Goal: Information Seeking & Learning: Learn about a topic

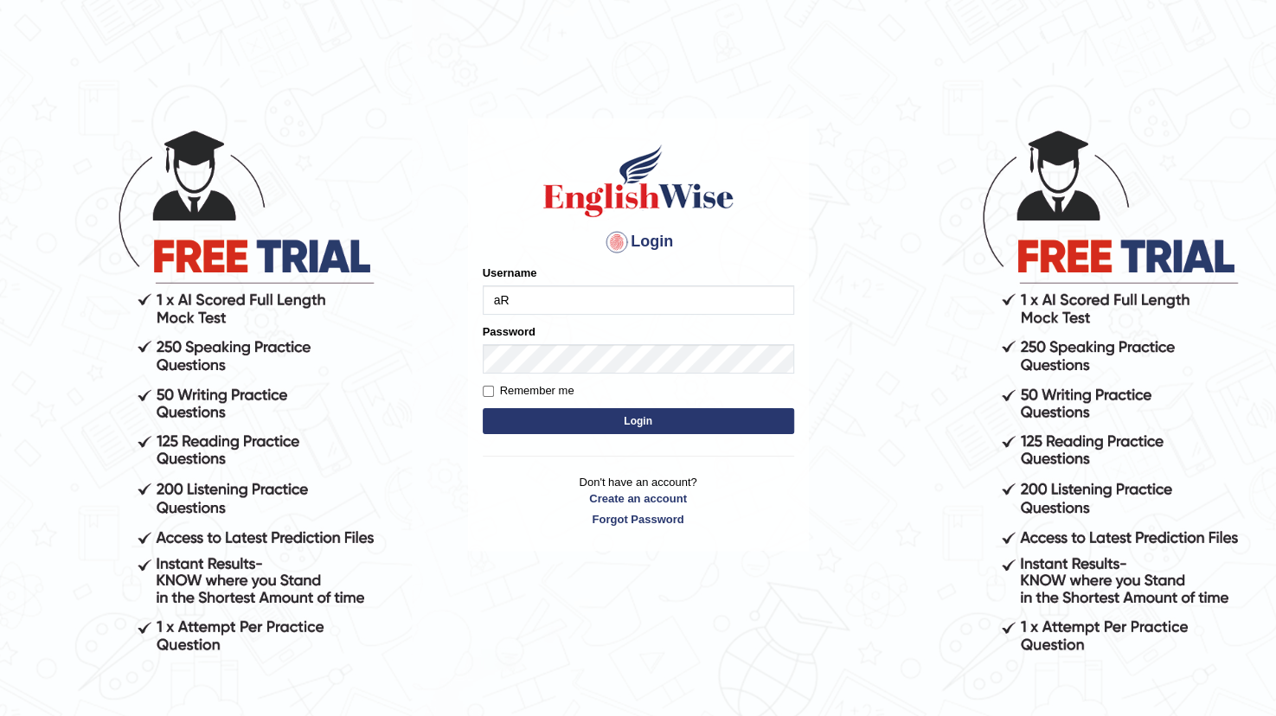
type input "a"
type input "ArvinDurgapersad123"
click at [758, 503] on link "Create an account" at bounding box center [638, 498] width 311 height 16
click at [523, 421] on button "Login" at bounding box center [638, 421] width 311 height 26
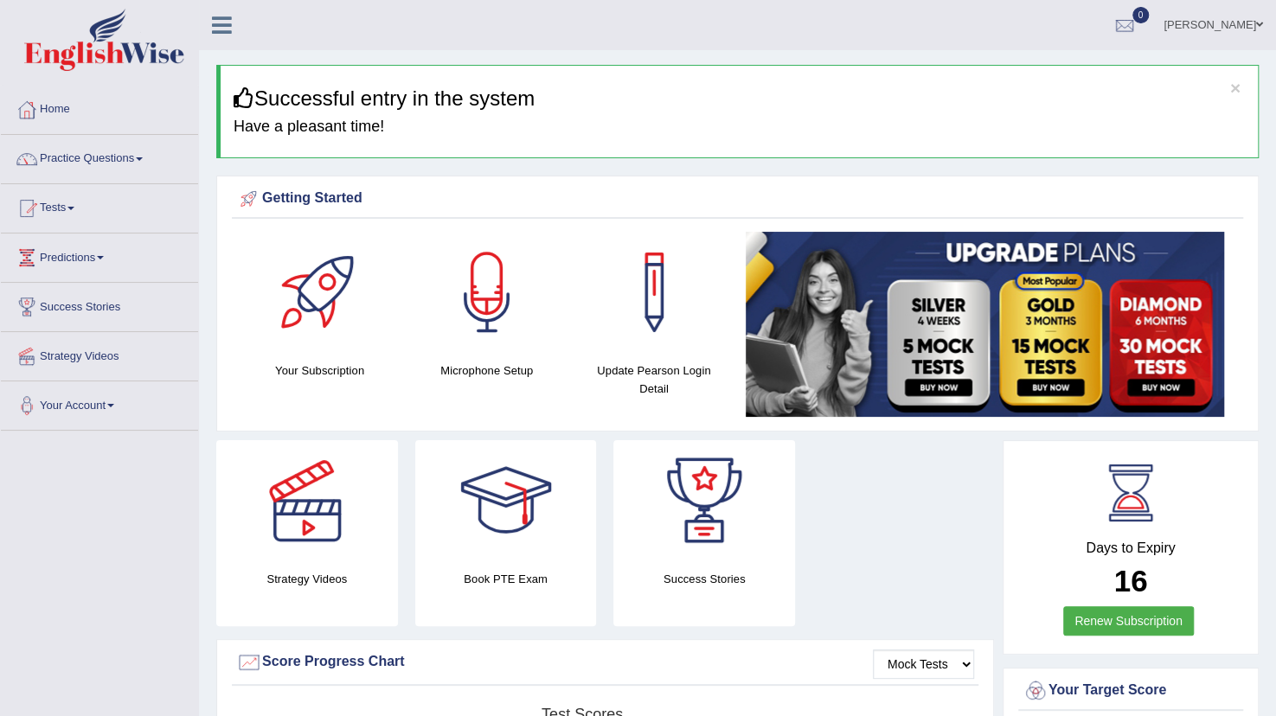
click at [924, 223] on div "Getting Started Your Subscription Microphone Setup Update Pearson Login Detail ×" at bounding box center [737, 304] width 1042 height 256
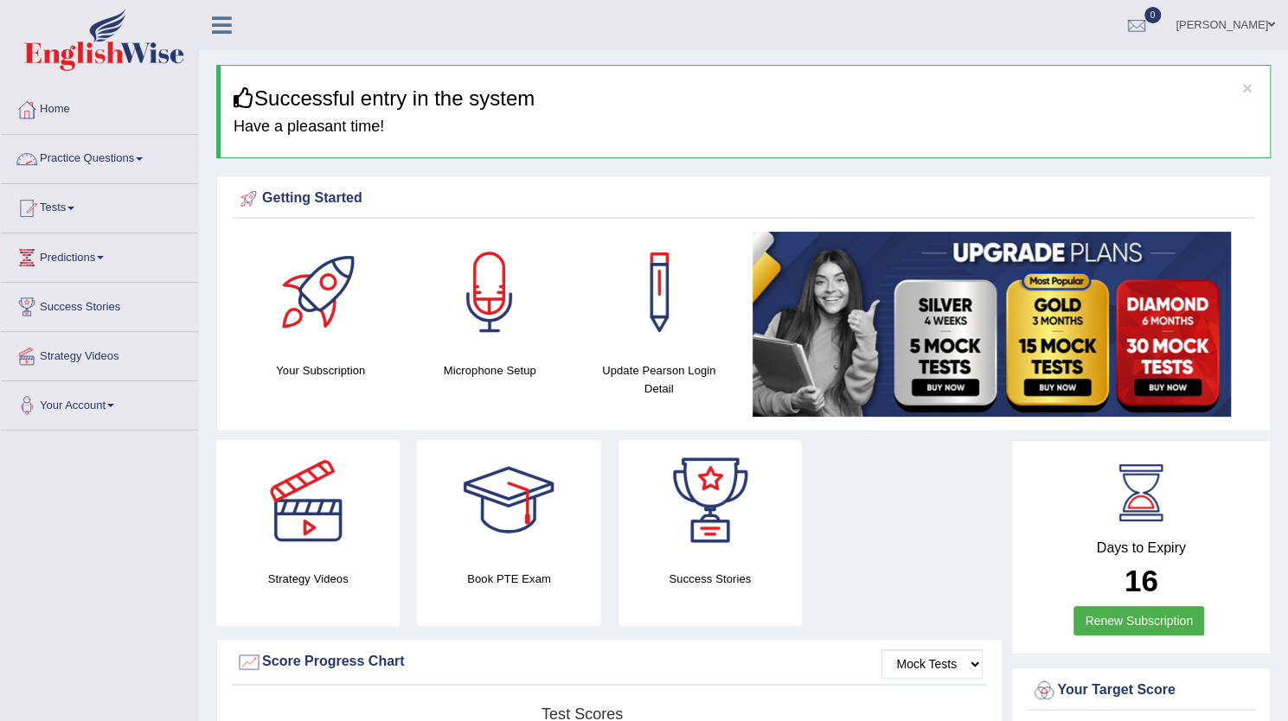
click at [119, 155] on link "Practice Questions" at bounding box center [99, 156] width 197 height 43
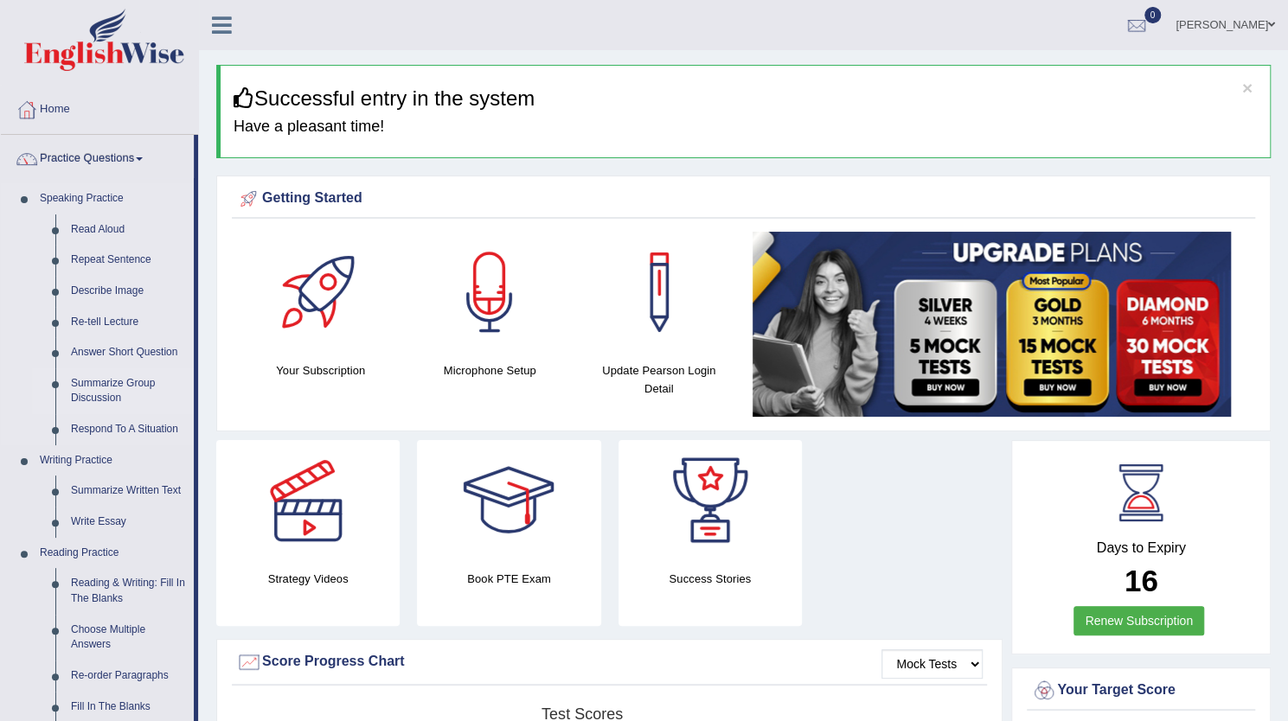
click at [118, 381] on link "Summarize Group Discussion" at bounding box center [128, 391] width 131 height 46
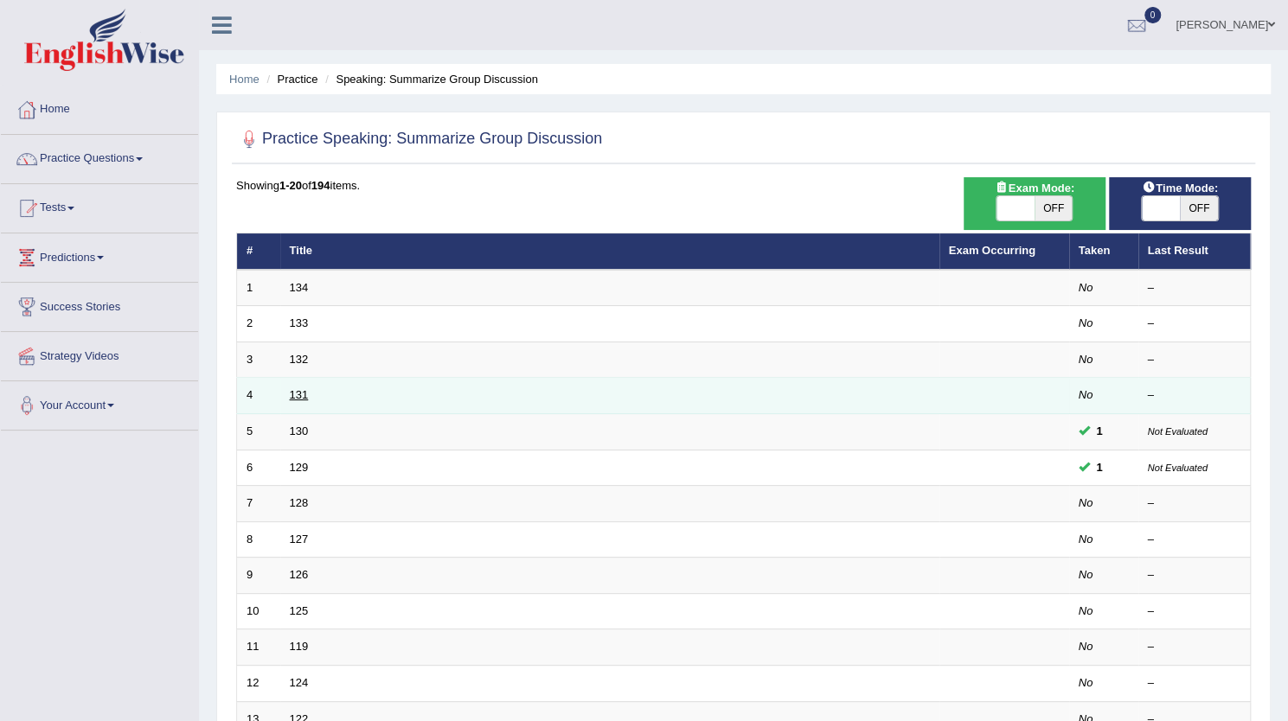
click at [298, 388] on link "131" at bounding box center [299, 394] width 19 height 13
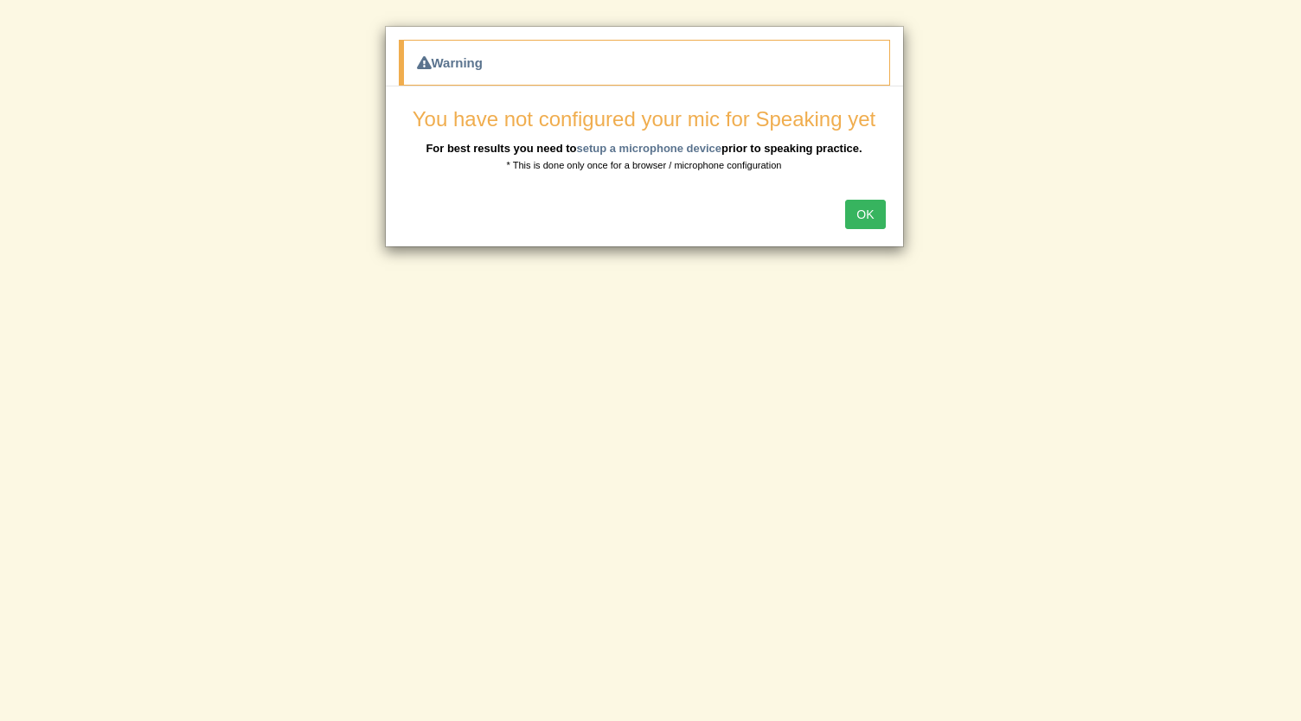
click at [871, 215] on button "OK" at bounding box center [865, 214] width 40 height 29
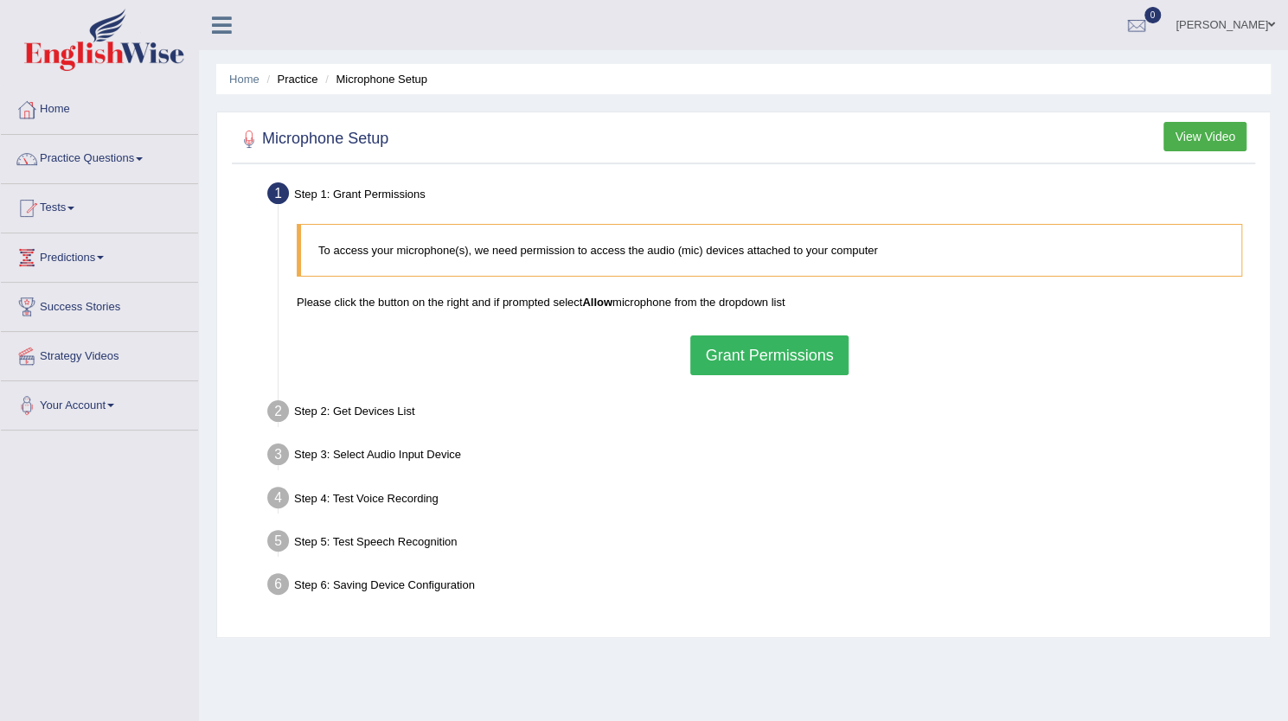
click at [728, 355] on button "Grant Permissions" at bounding box center [768, 356] width 157 height 40
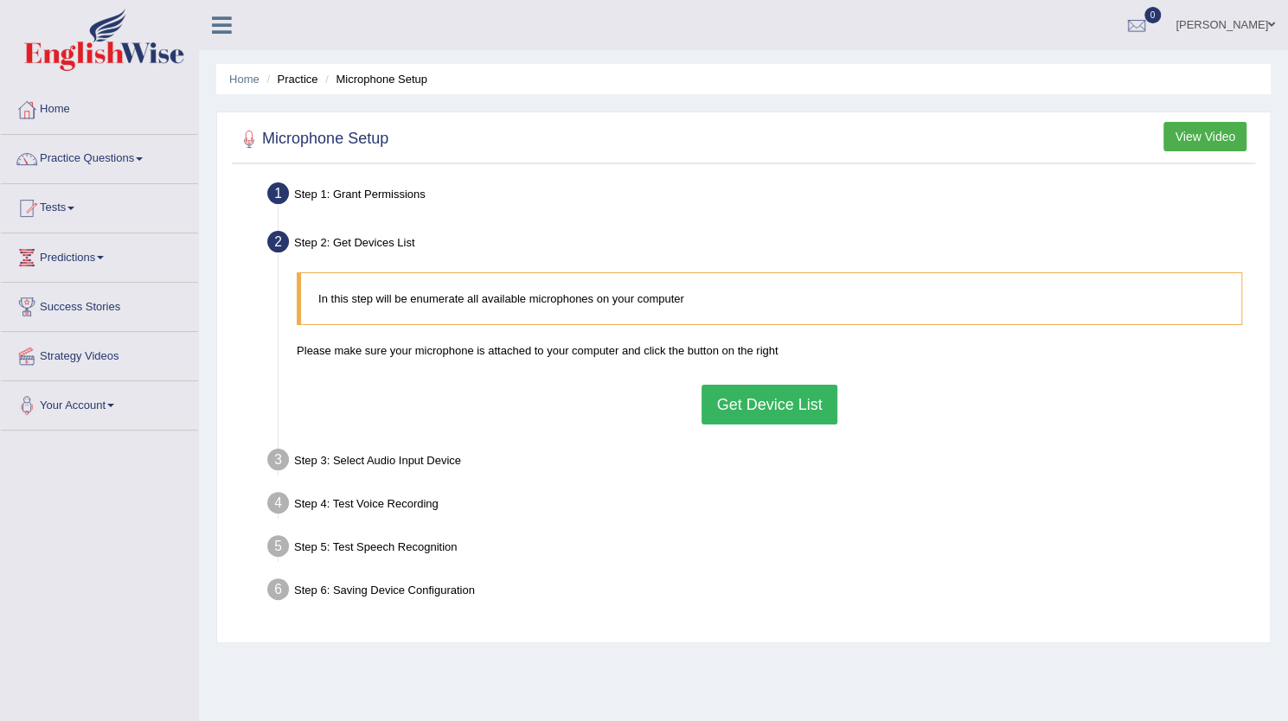
click at [746, 395] on button "Get Device List" at bounding box center [768, 405] width 135 height 40
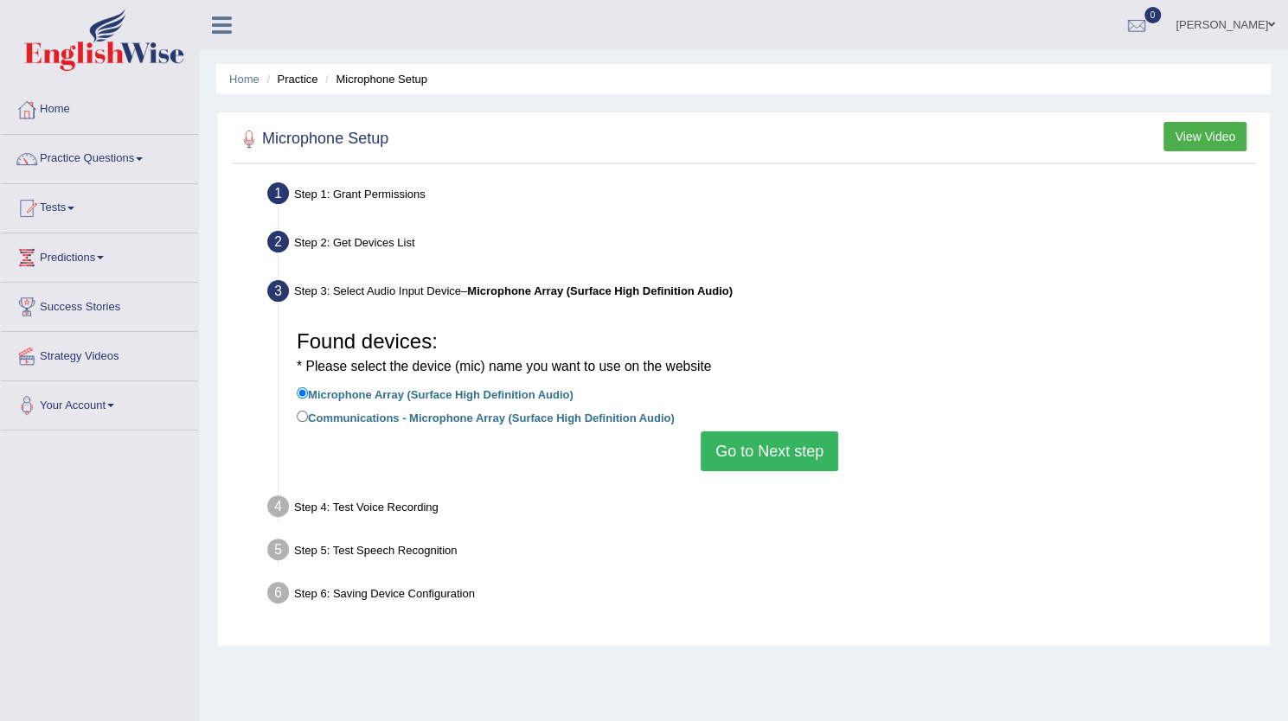
click at [745, 451] on button "Go to Next step" at bounding box center [770, 452] width 138 height 40
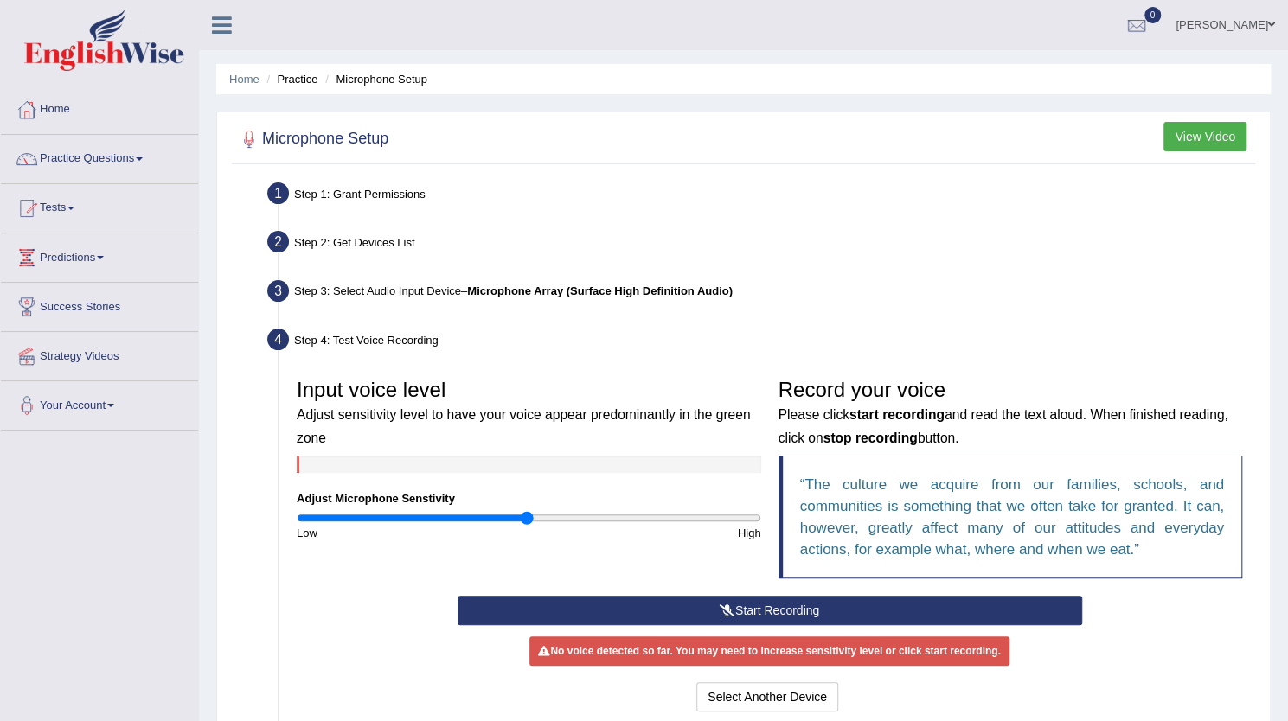
click at [758, 603] on button "Start Recording" at bounding box center [770, 610] width 624 height 29
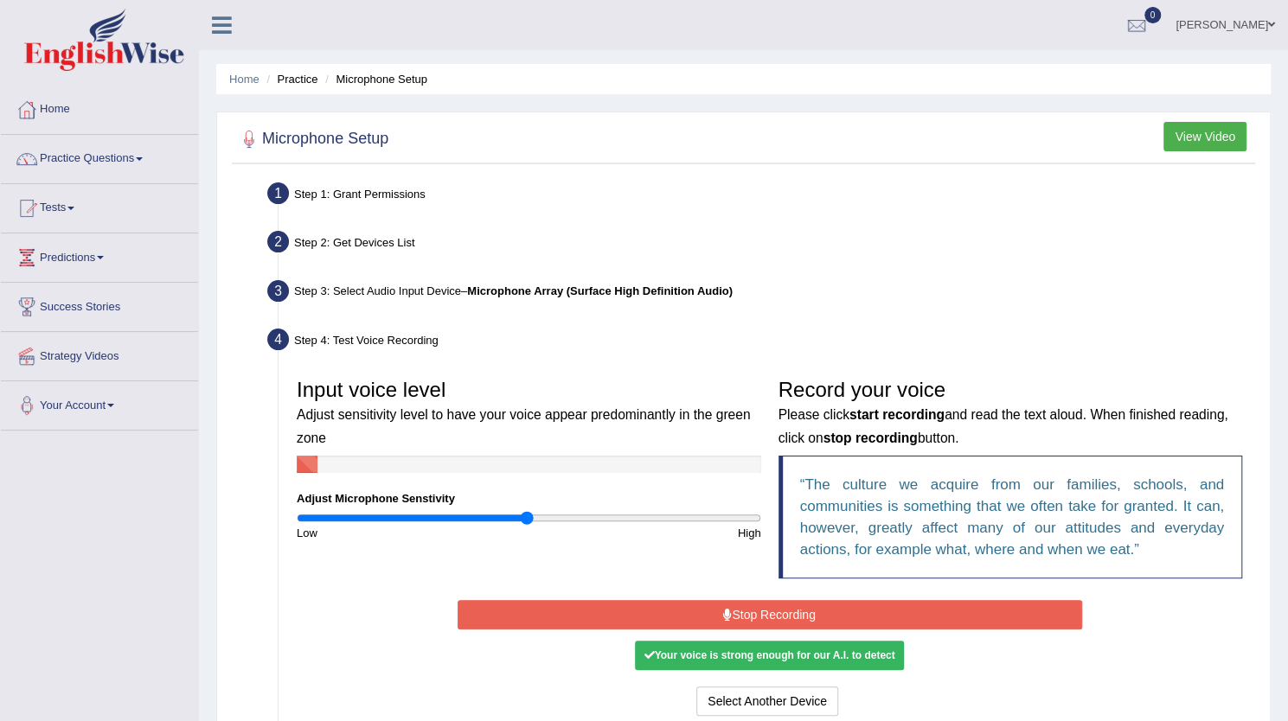
click at [758, 603] on button "Stop Recording" at bounding box center [770, 614] width 624 height 29
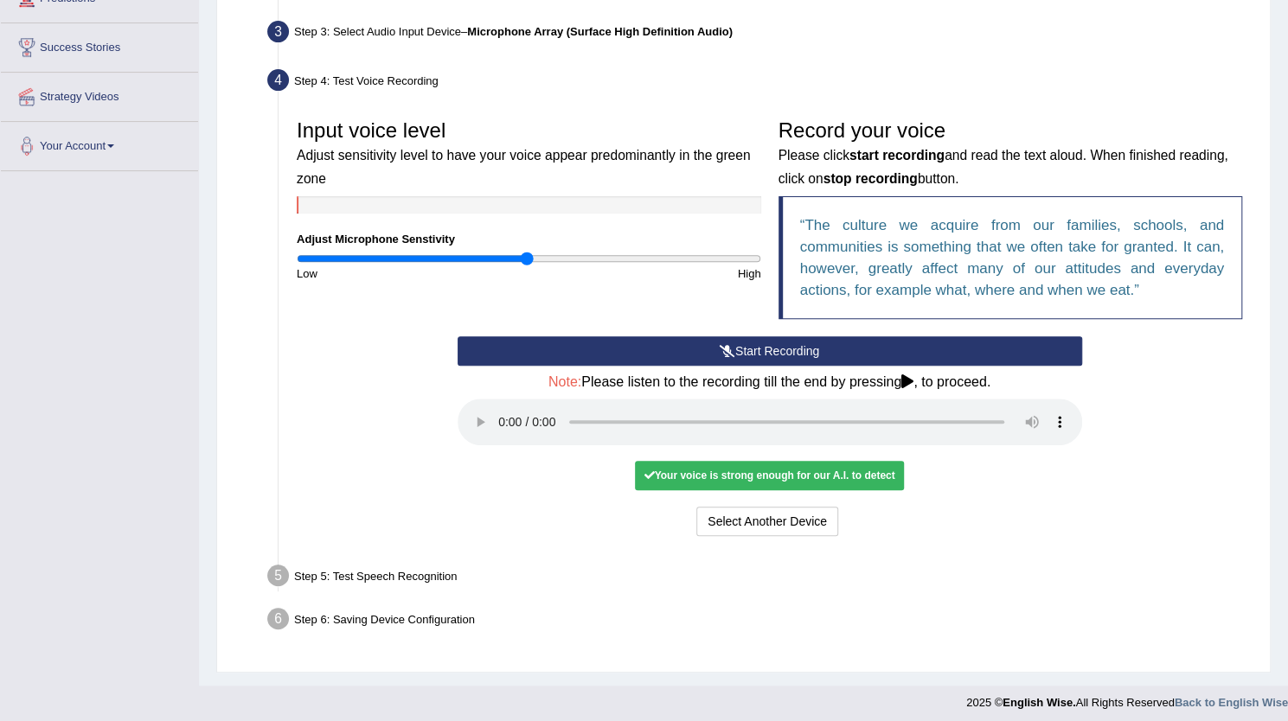
scroll to position [265, 0]
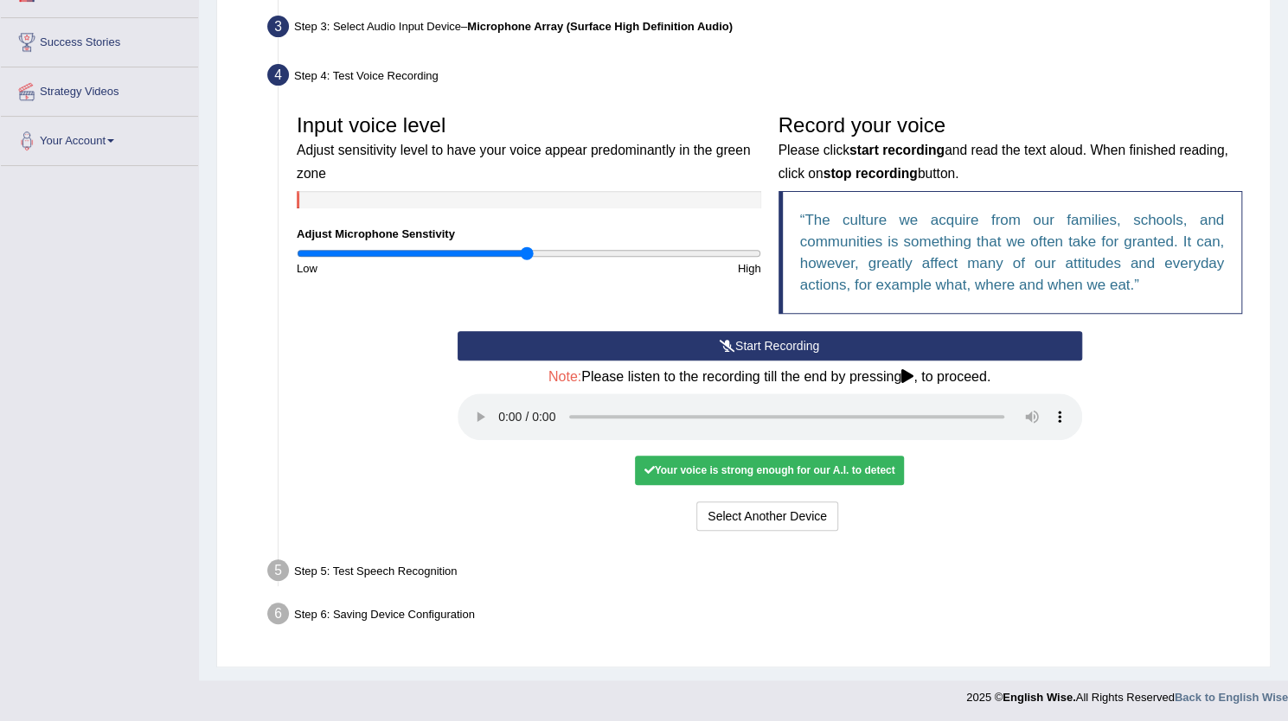
click at [474, 673] on div "Home Practice Microphone Setup You have already completed the setup earlier wit…" at bounding box center [743, 207] width 1089 height 945
click at [884, 511] on button "Voice is ok. Go to Next step" at bounding box center [841, 516] width 171 height 29
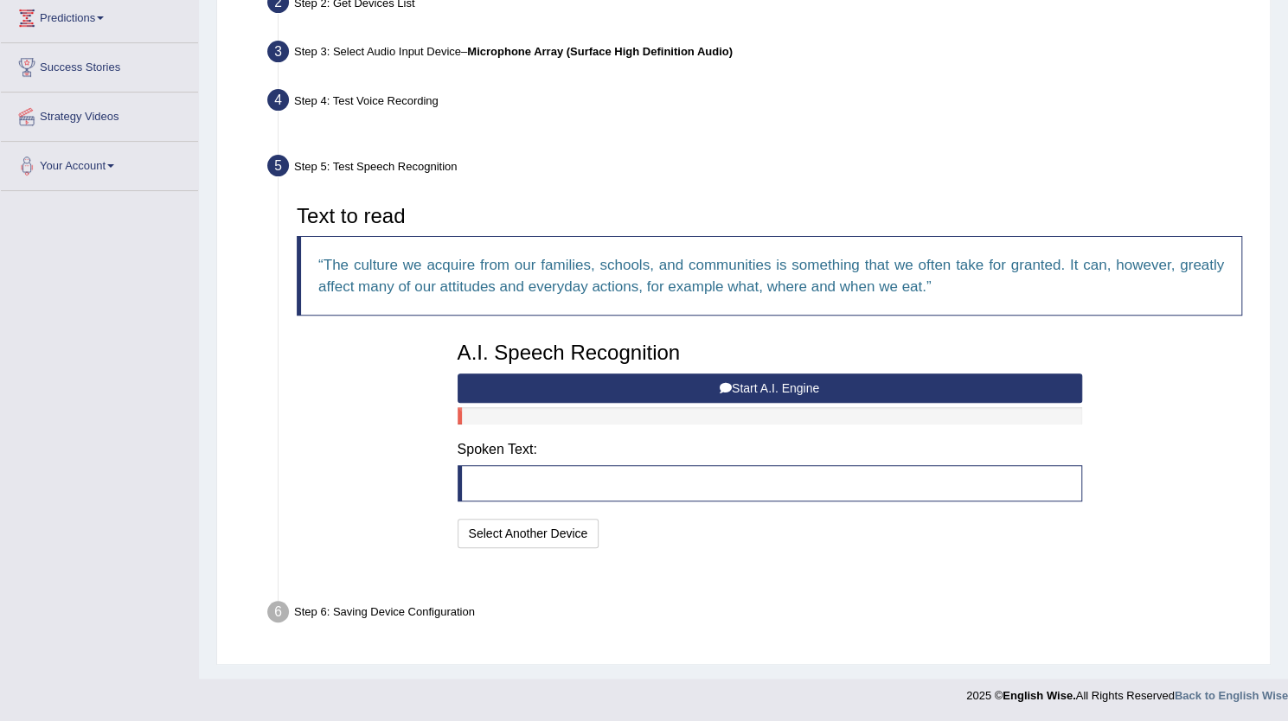
scroll to position [196, 0]
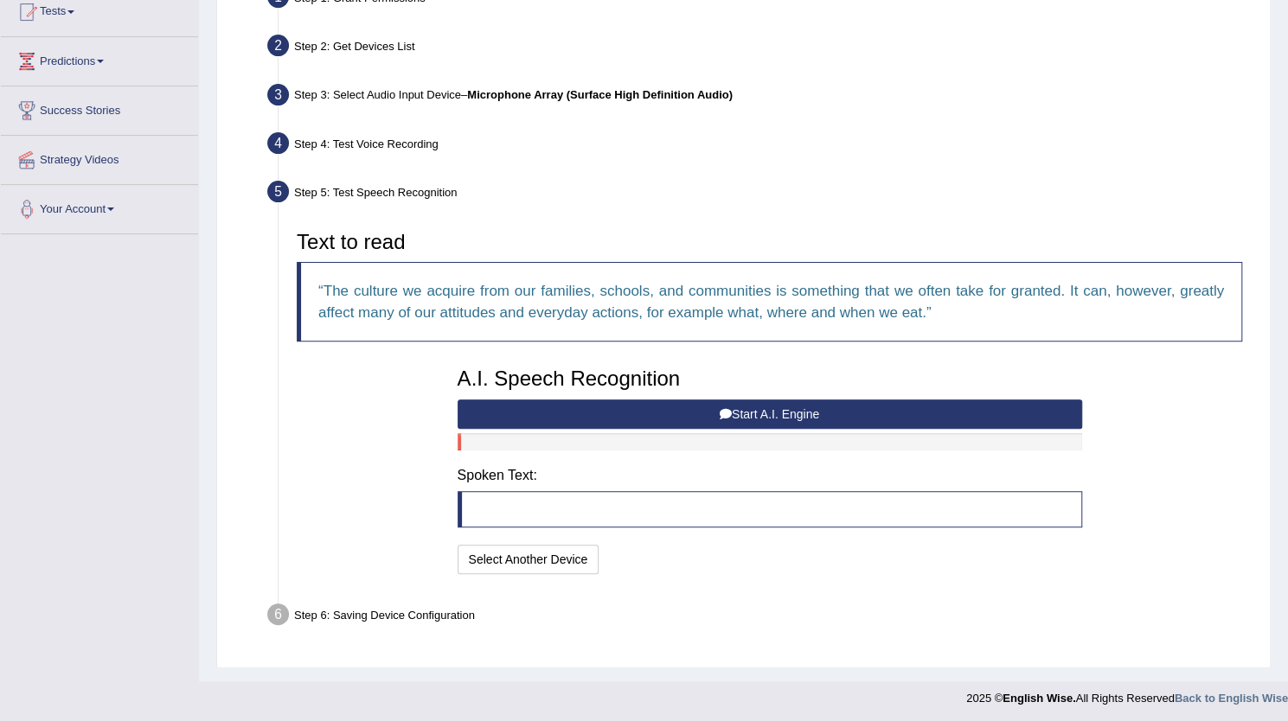
click at [694, 404] on button "Start A.I. Engine" at bounding box center [770, 414] width 624 height 29
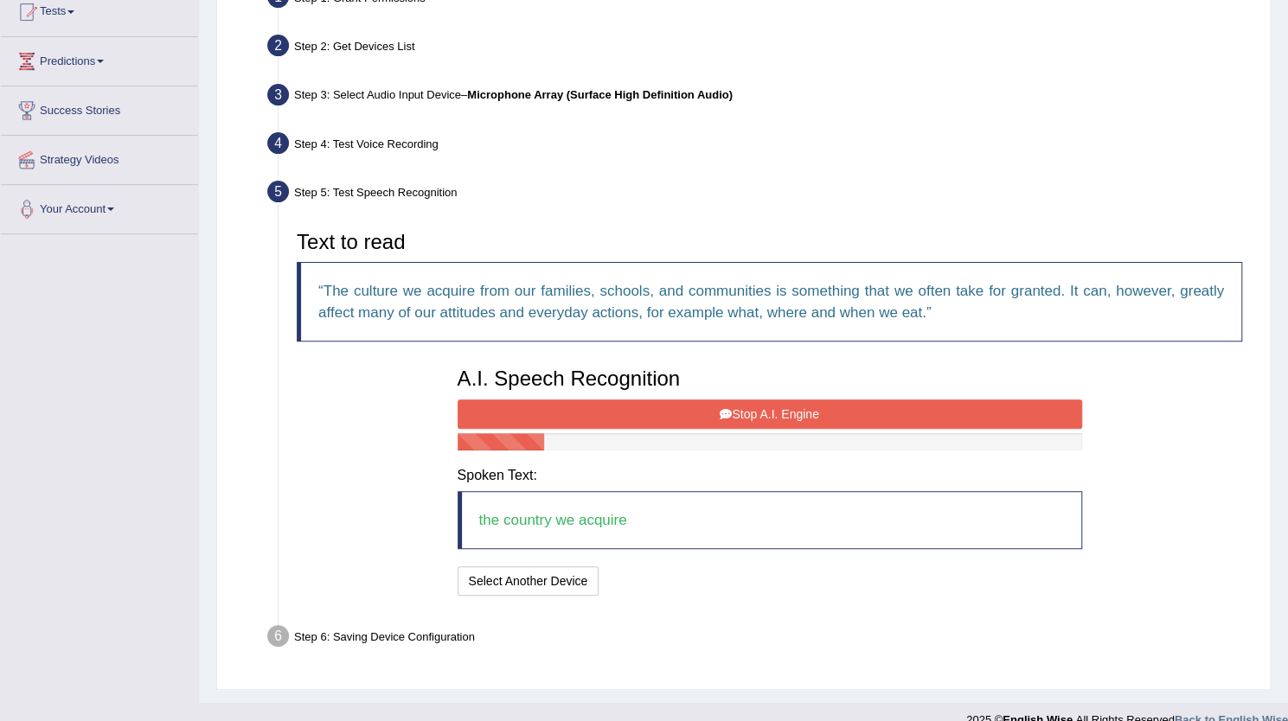
click at [694, 404] on button "Stop A.I. Engine" at bounding box center [770, 414] width 624 height 29
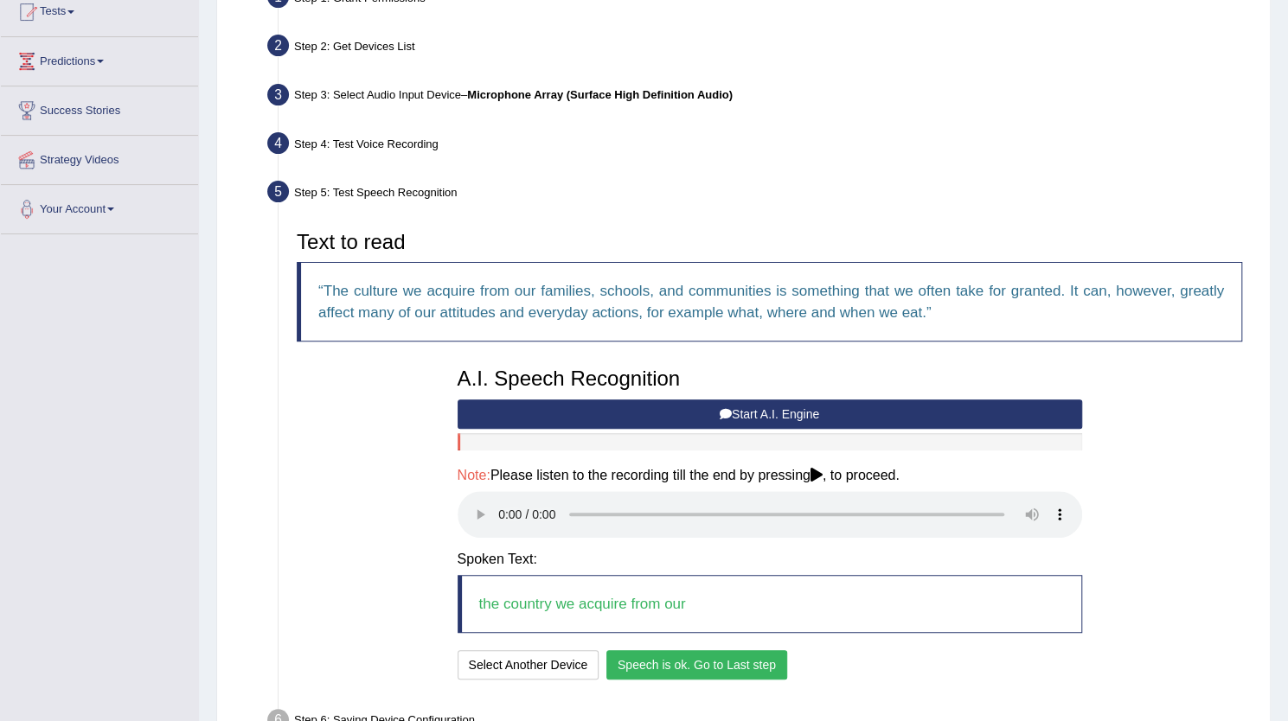
click at [376, 595] on div "Text to read The culture we acquire from our families, schools, and communities…" at bounding box center [769, 453] width 963 height 462
click at [669, 660] on button "Speech is ok. Go to Last step" at bounding box center [696, 664] width 181 height 29
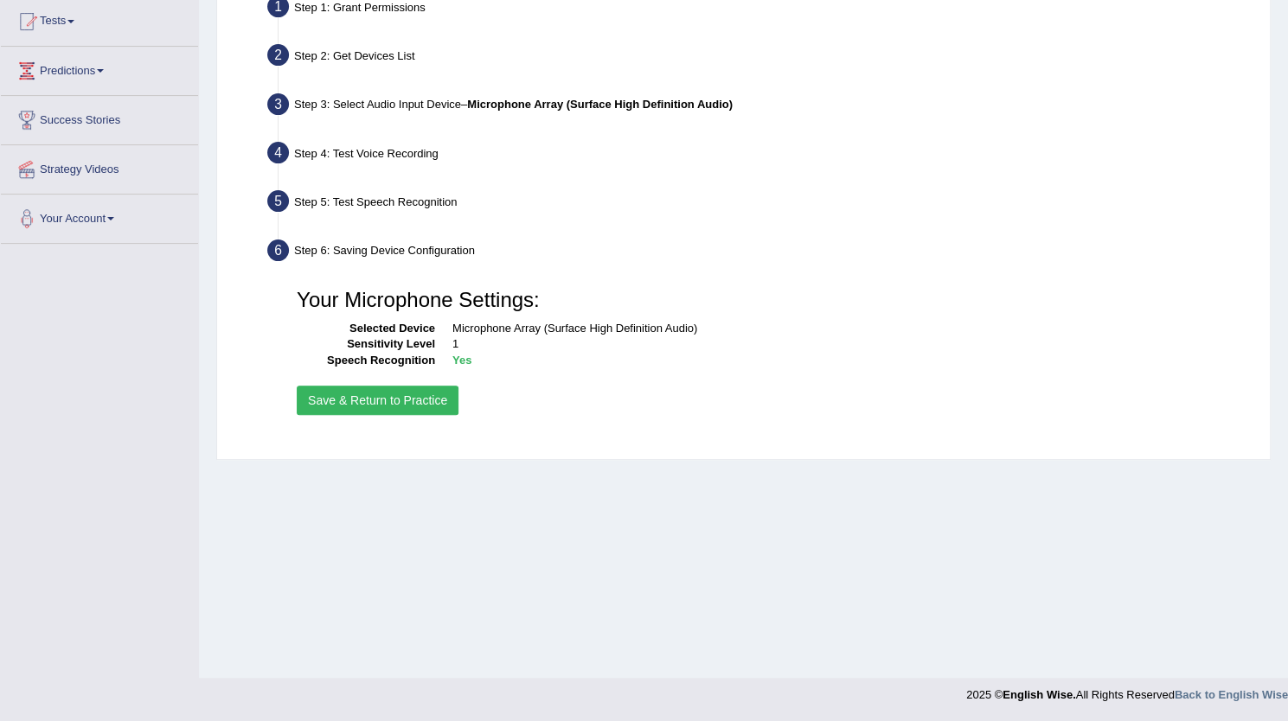
click at [400, 402] on button "Save & Return to Practice" at bounding box center [378, 400] width 162 height 29
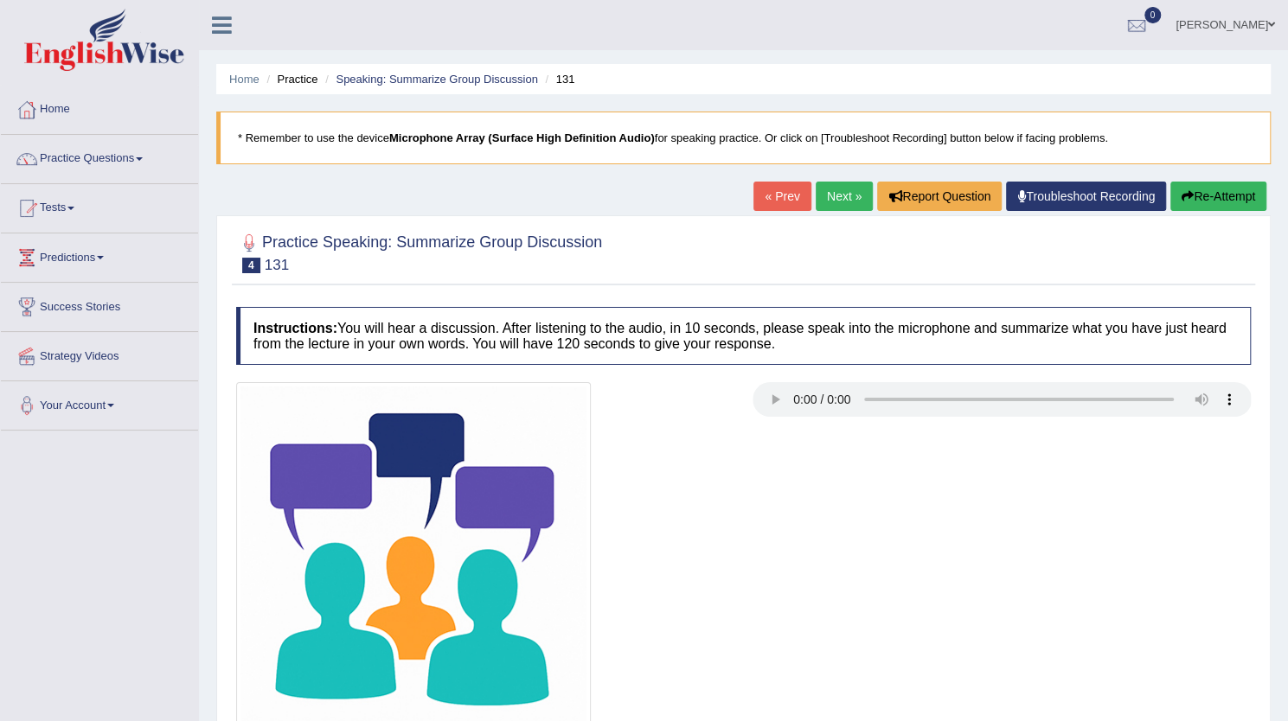
click at [808, 641] on div at bounding box center [743, 559] width 1032 height 355
click at [456, 72] on li "Speaking: Summarize Group Discussion" at bounding box center [429, 79] width 217 height 16
click at [478, 76] on link "Speaking: Summarize Group Discussion" at bounding box center [437, 79] width 202 height 13
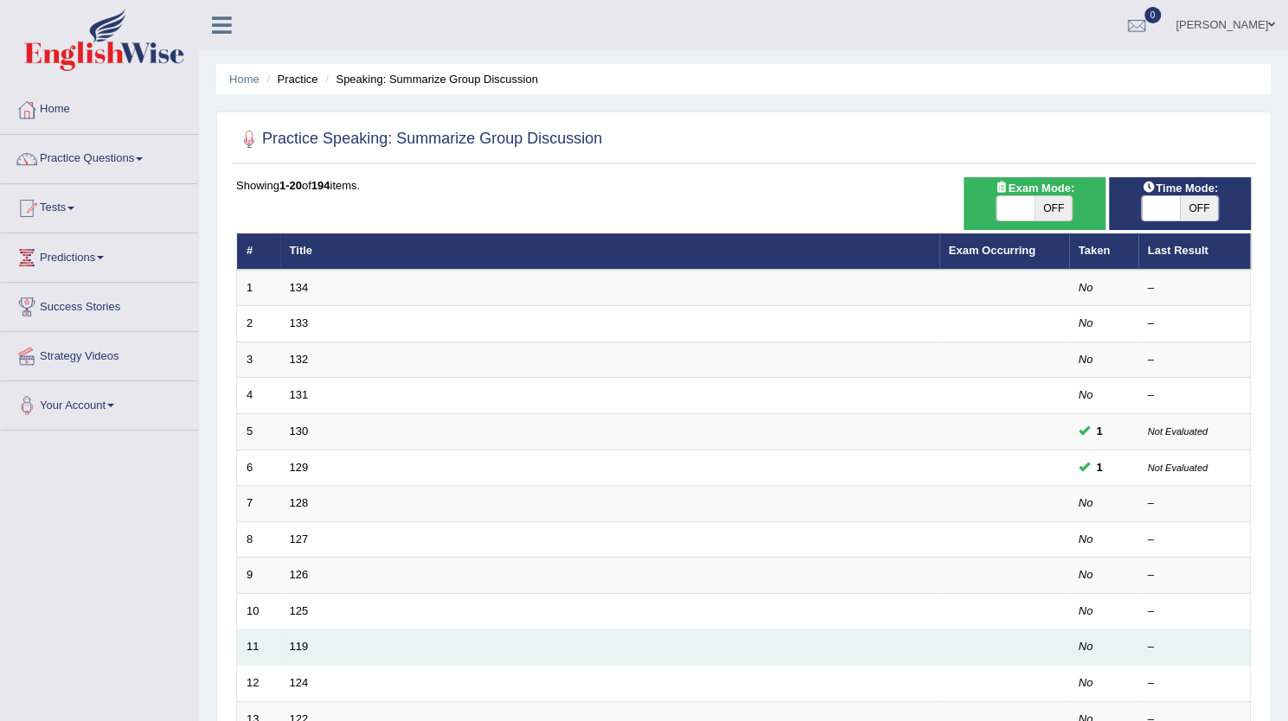
click at [298, 630] on td "119" at bounding box center [609, 648] width 659 height 36
click at [287, 632] on td "119" at bounding box center [609, 648] width 659 height 36
click at [291, 633] on td "119" at bounding box center [609, 648] width 659 height 36
click at [291, 634] on td "119" at bounding box center [609, 648] width 659 height 36
click at [292, 640] on link "119" at bounding box center [299, 646] width 19 height 13
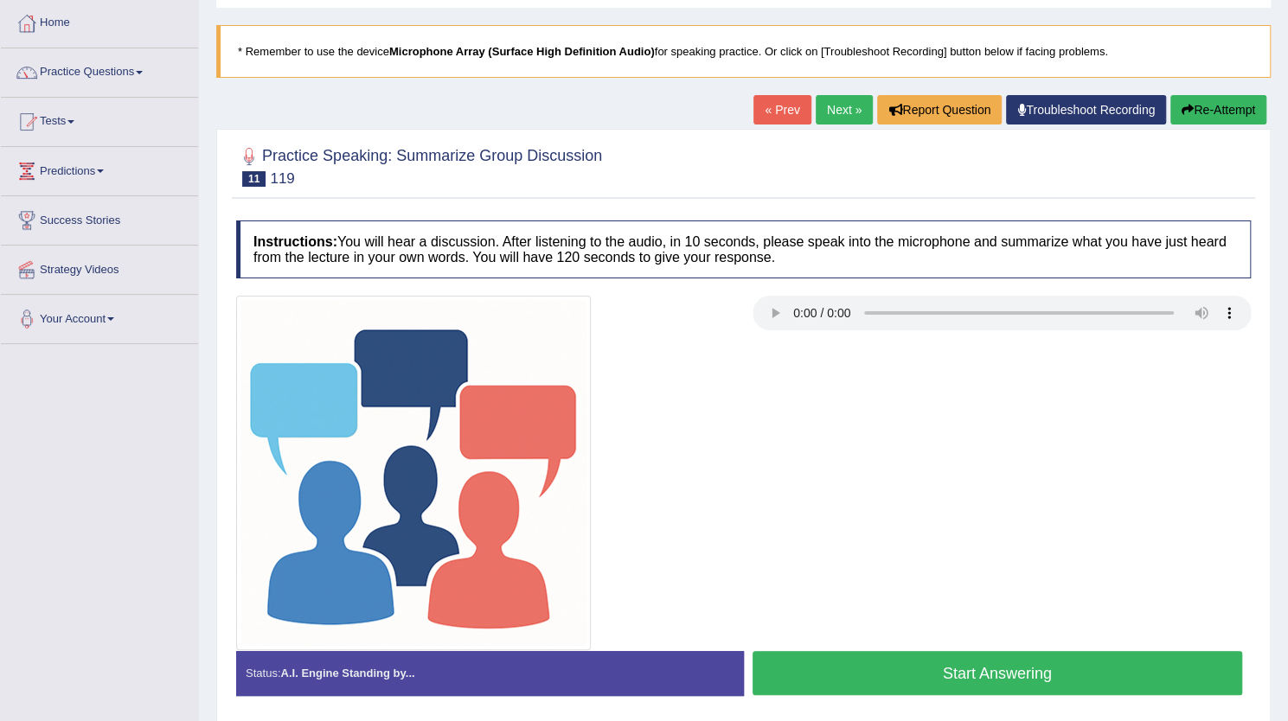
scroll to position [173, 0]
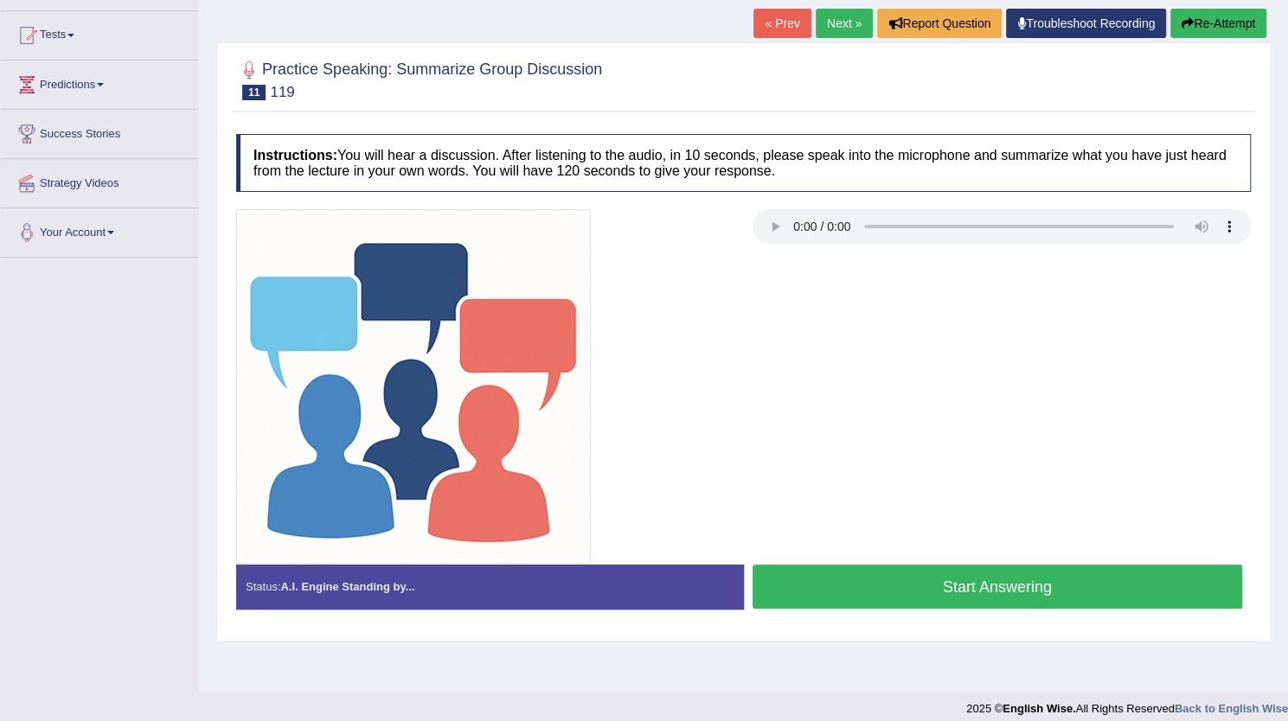
click at [953, 592] on button "Start Answering" at bounding box center [997, 587] width 490 height 44
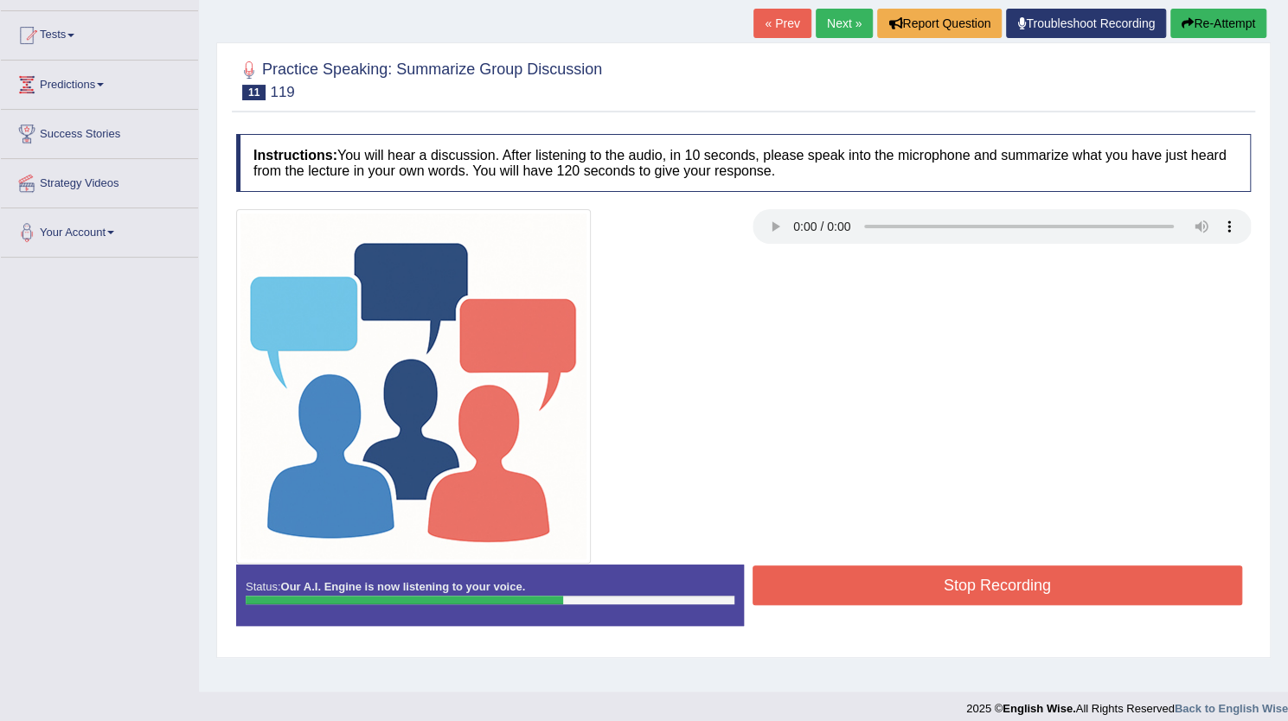
click at [953, 592] on button "Stop Recording" at bounding box center [997, 586] width 490 height 40
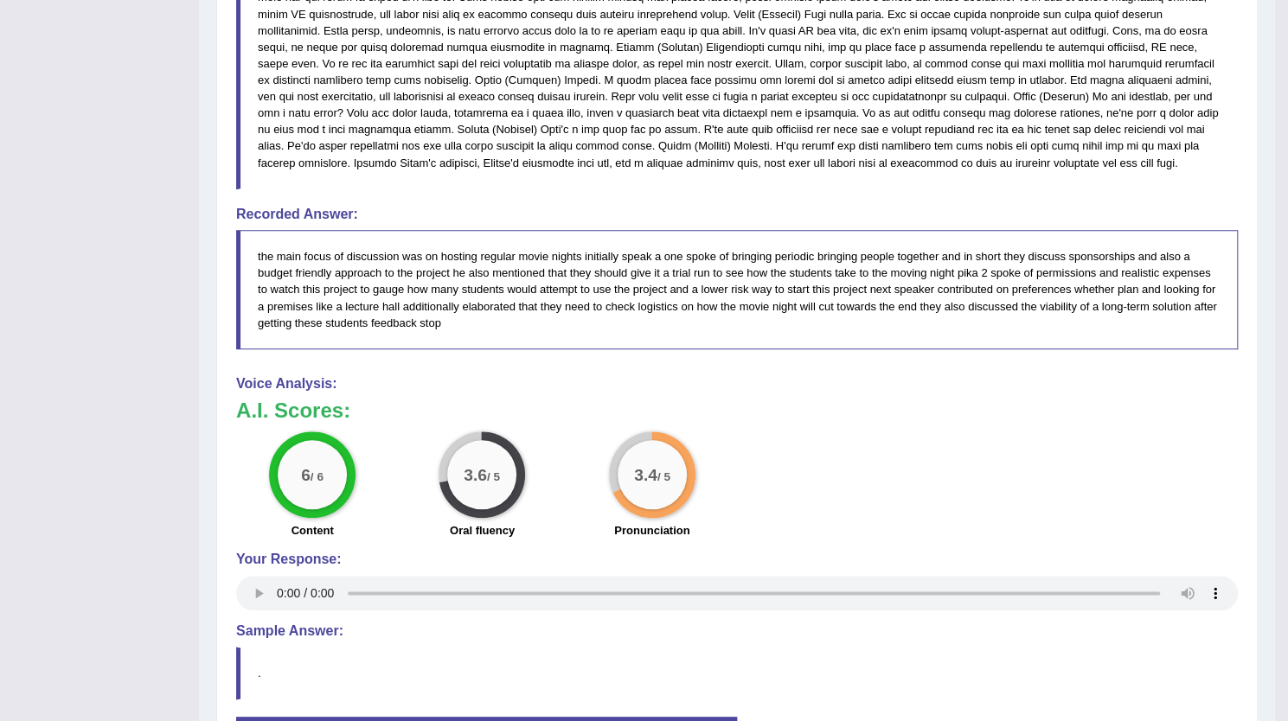
scroll to position [1005, 0]
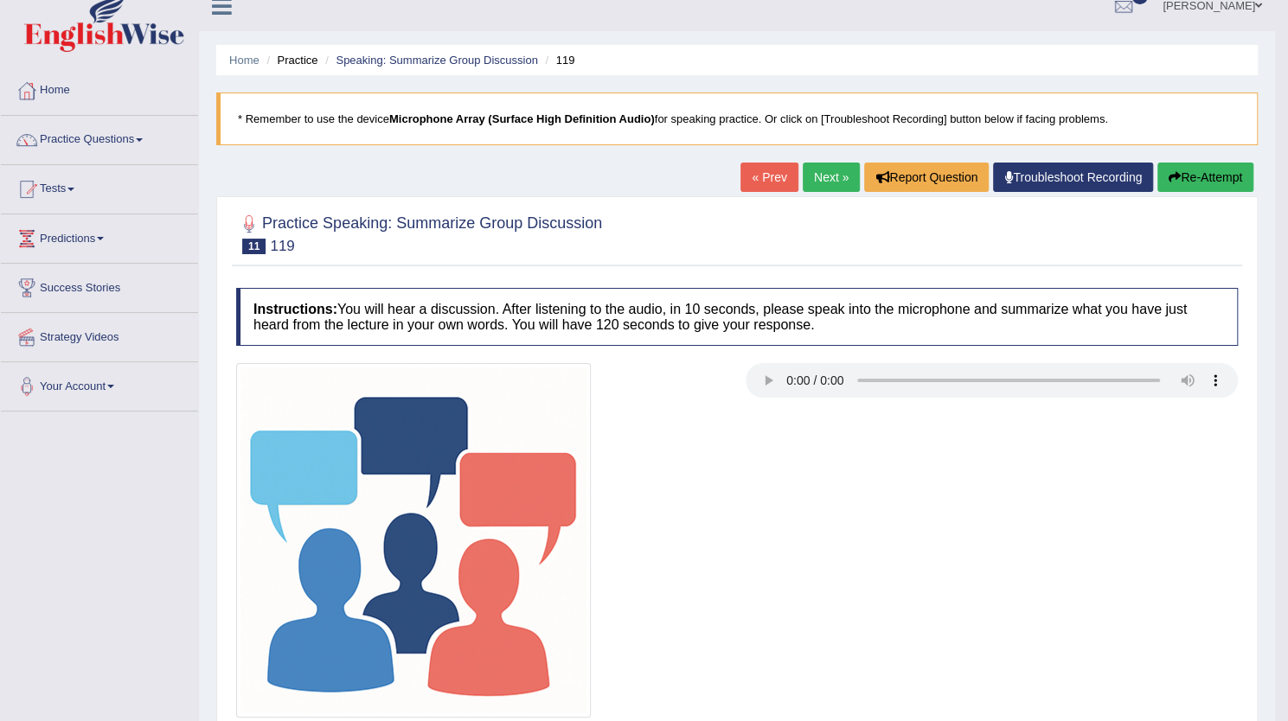
scroll to position [0, 0]
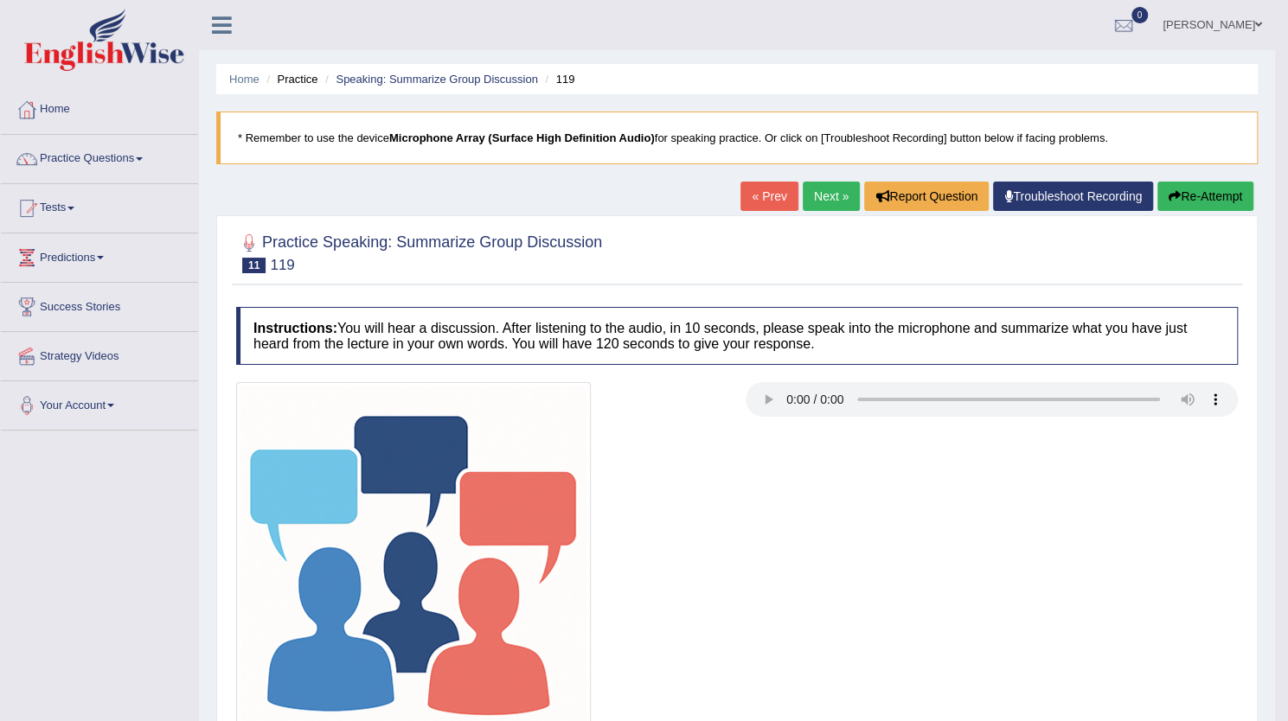
click at [611, 281] on div "Practice Speaking: Summarize Group Discussion 11 119" at bounding box center [737, 255] width 1010 height 61
click at [825, 195] on link "Next »" at bounding box center [831, 196] width 57 height 29
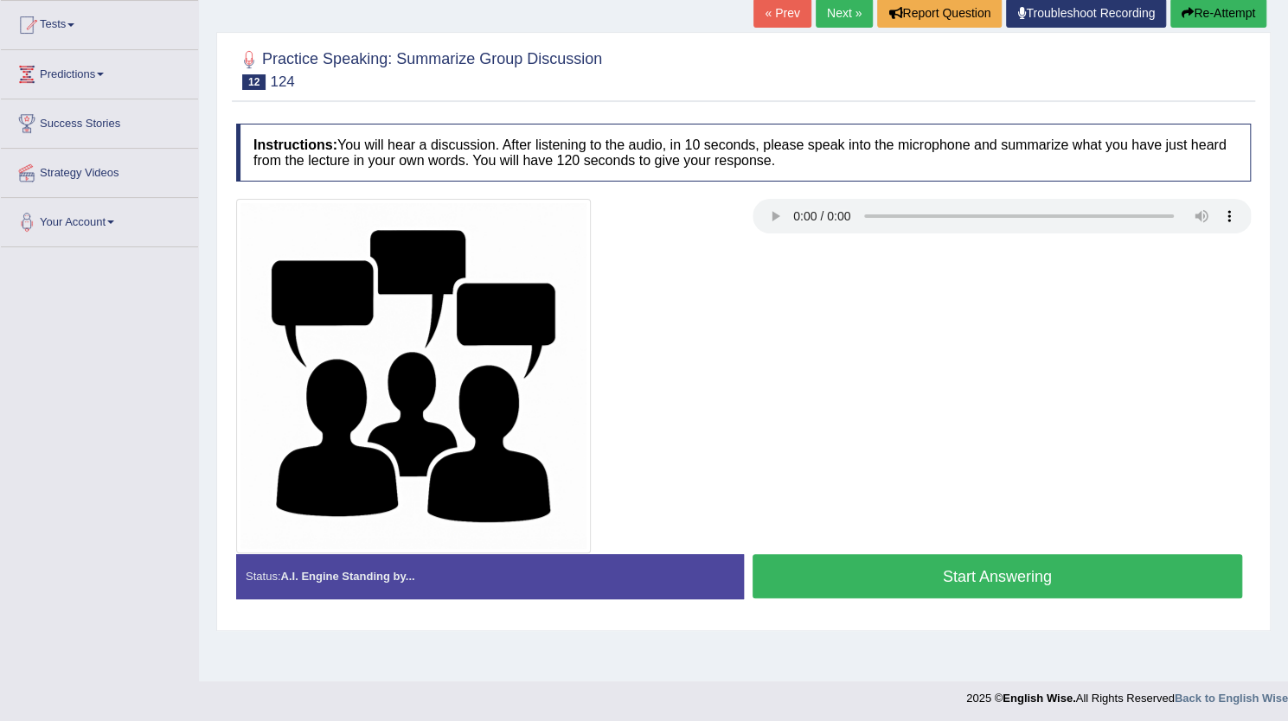
scroll to position [187, 0]
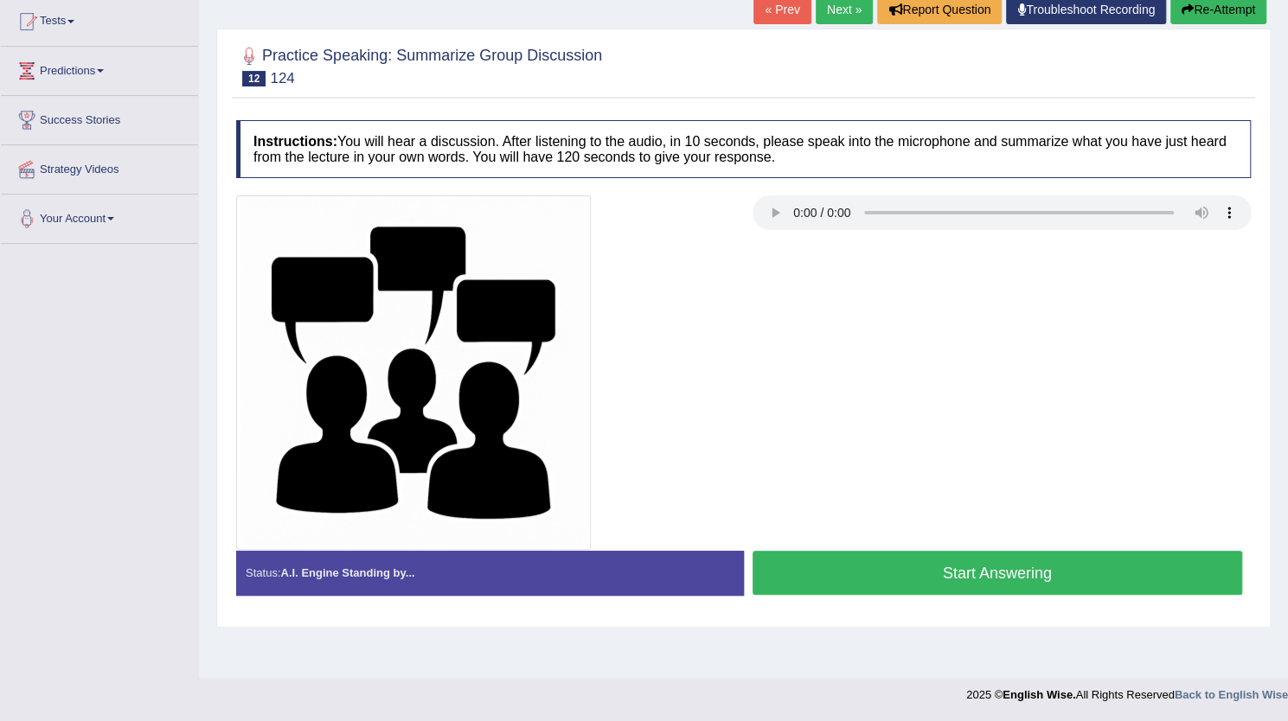
click at [97, 395] on div "Toggle navigation Home Practice Questions Speaking Practice Read Aloud Repeat S…" at bounding box center [644, 262] width 1288 height 899
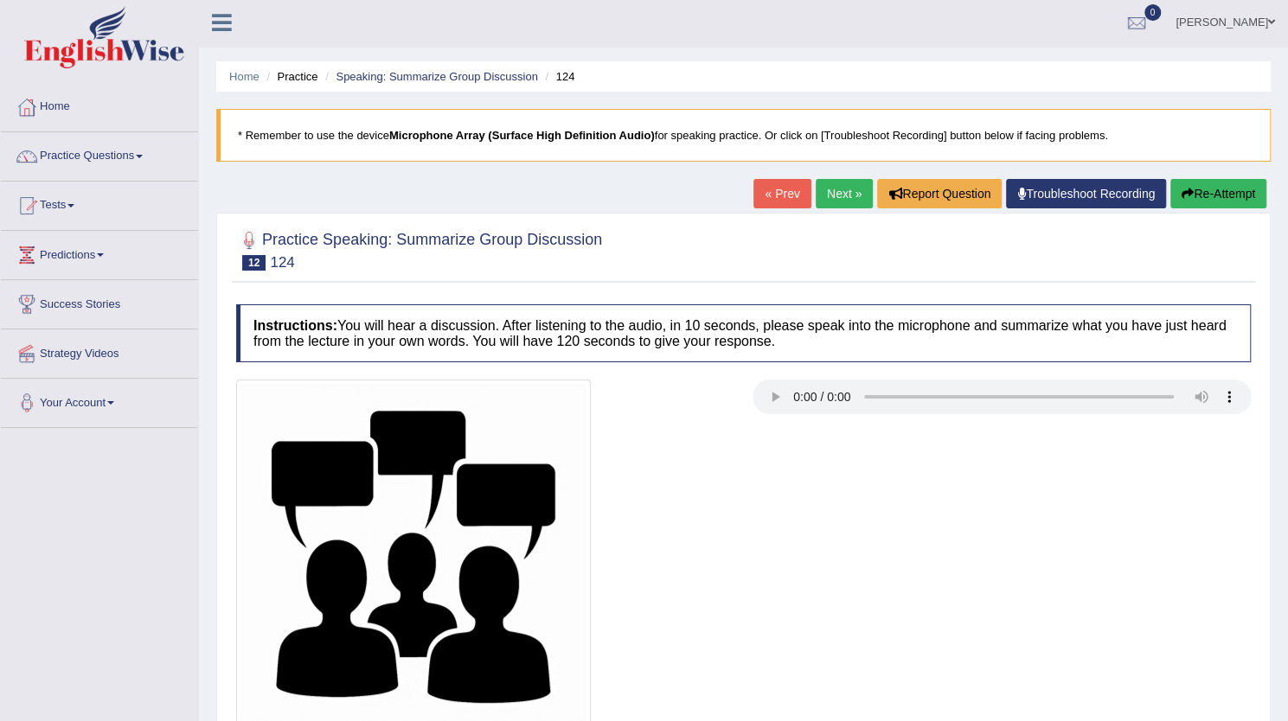
scroll to position [0, 0]
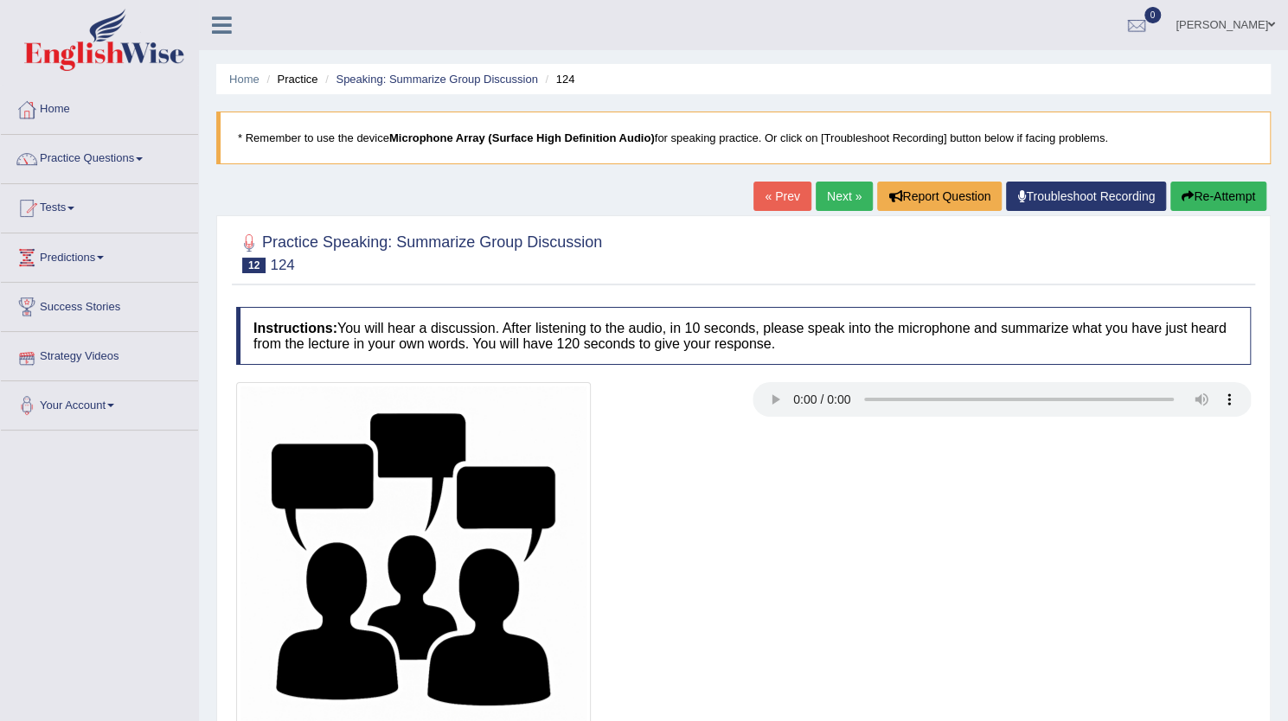
click at [137, 371] on link "Strategy Videos" at bounding box center [99, 353] width 197 height 43
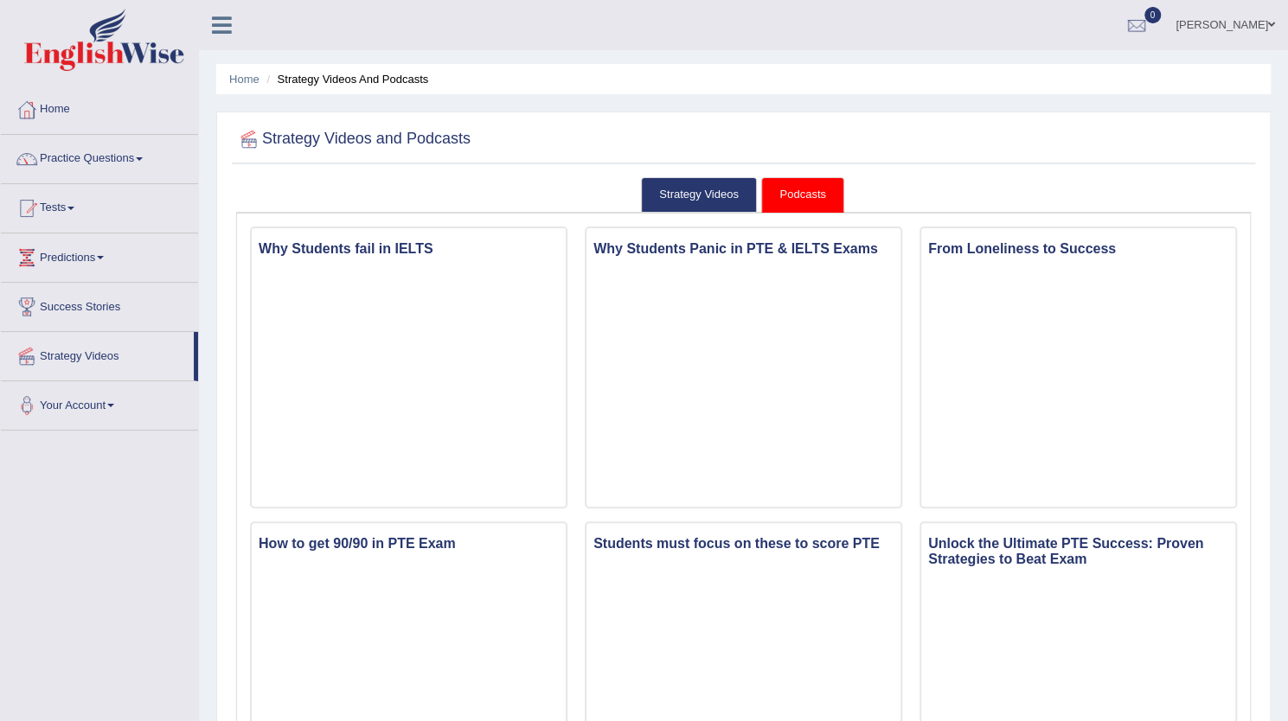
click at [1270, 22] on span at bounding box center [1271, 24] width 7 height 11
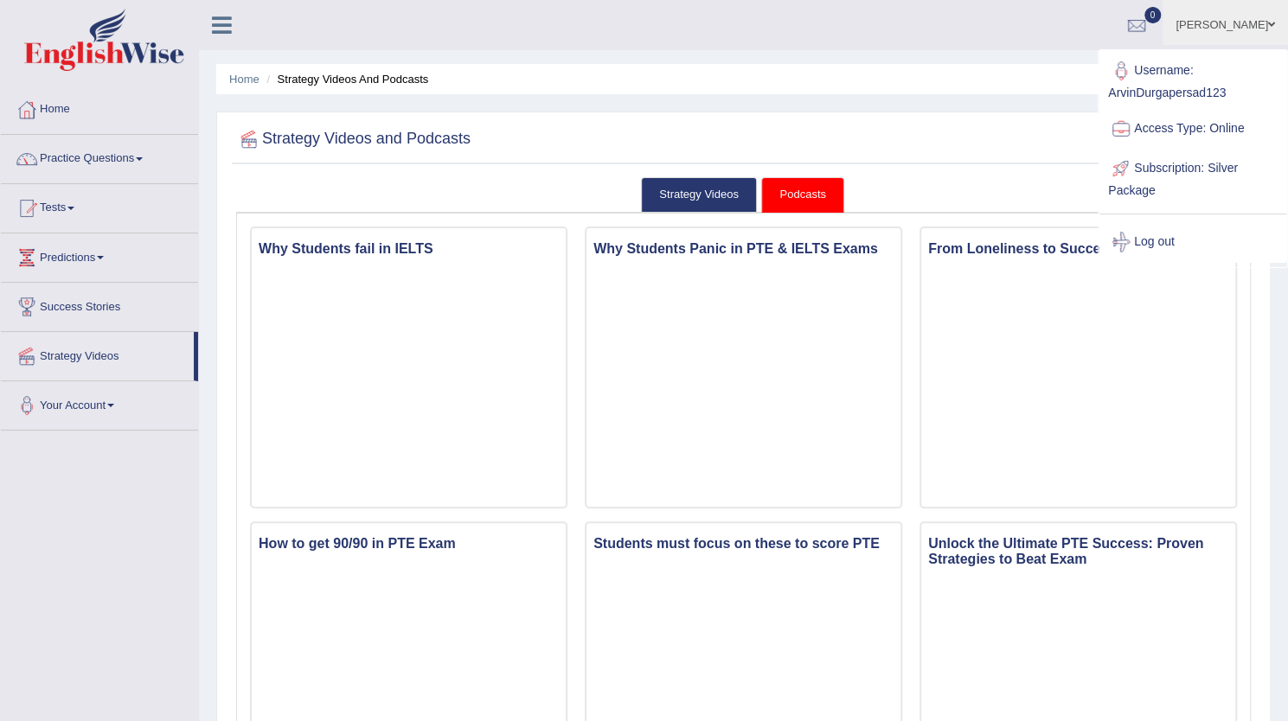
click at [1264, 19] on link "[PERSON_NAME]" at bounding box center [1224, 22] width 125 height 45
